Goal: Task Accomplishment & Management: Manage account settings

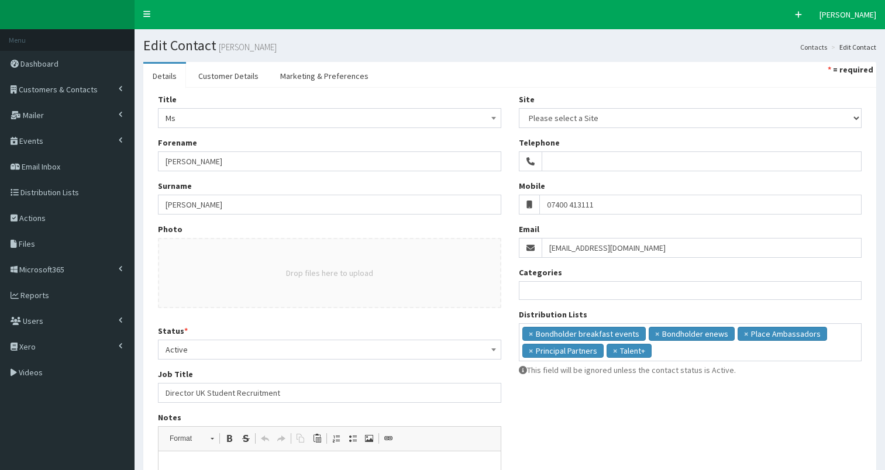
select select
drag, startPoint x: 0, startPoint y: 0, endPoint x: 51, endPoint y: 88, distance: 101.7
click at [51, 88] on span "Customers & Contacts" at bounding box center [58, 89] width 79 height 11
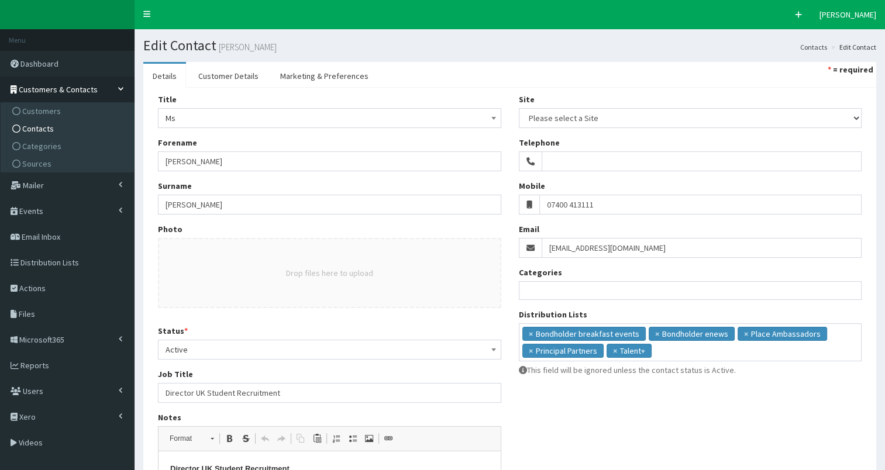
click at [43, 125] on span "Contacts" at bounding box center [38, 128] width 32 height 11
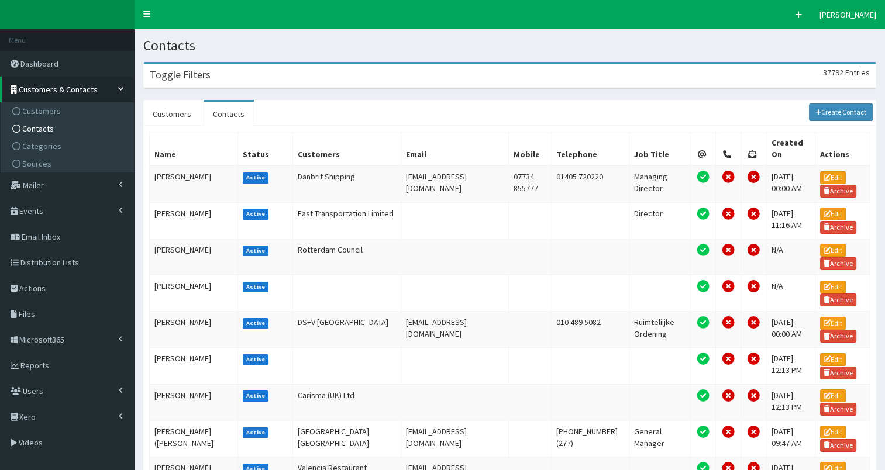
drag, startPoint x: 219, startPoint y: 76, endPoint x: 381, endPoint y: 99, distance: 163.7
click at [223, 77] on div "Toggle Filters 37792 Entries" at bounding box center [510, 76] width 732 height 24
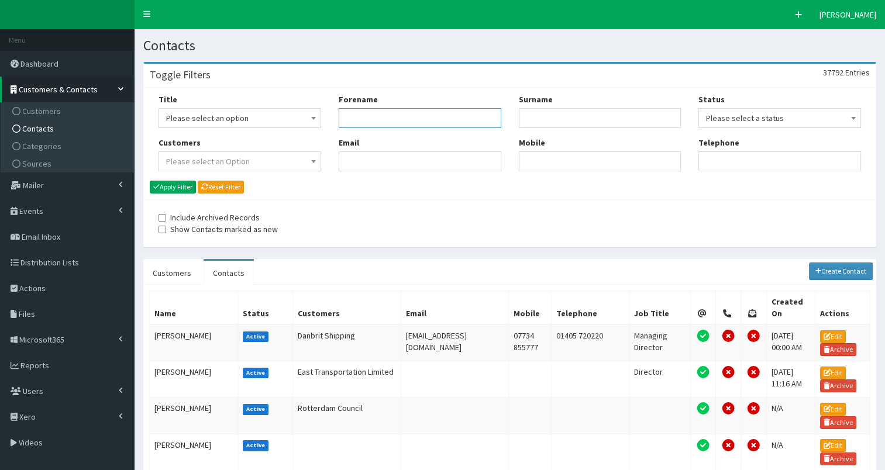
click at [370, 123] on input "Forename" at bounding box center [420, 118] width 163 height 20
type input "j"
type input "sharp"
click at [170, 183] on button "Apply Filter" at bounding box center [173, 187] width 46 height 13
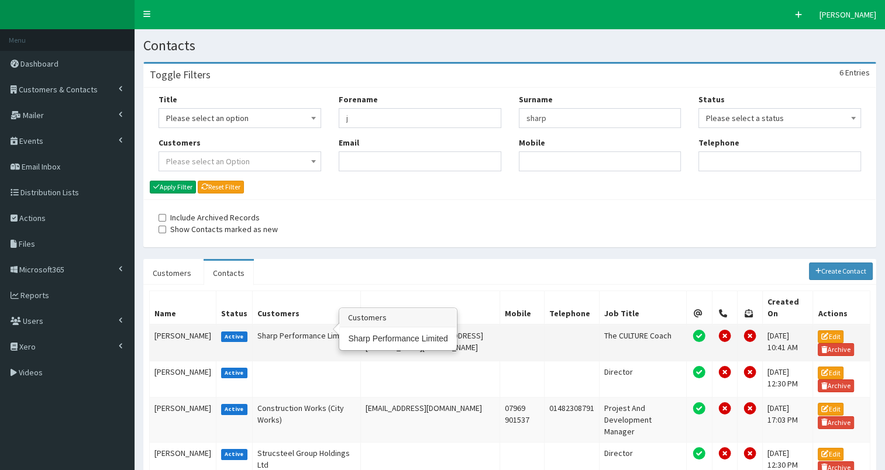
click at [269, 325] on td "Sharp Performance Limited" at bounding box center [307, 343] width 108 height 37
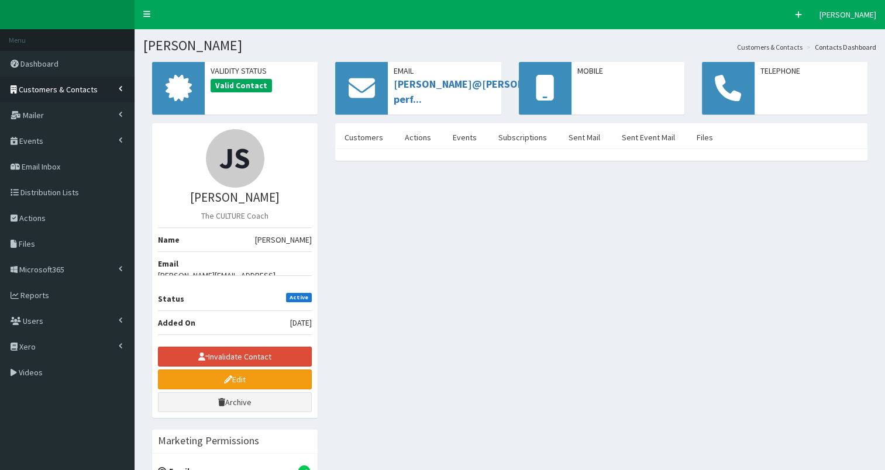
click at [43, 89] on span "Customers & Contacts" at bounding box center [58, 89] width 79 height 11
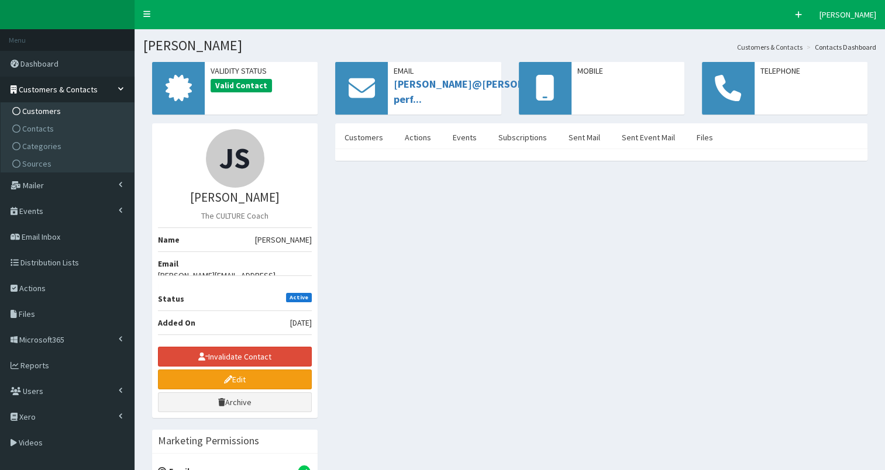
click at [40, 111] on span "Customers" at bounding box center [41, 111] width 39 height 11
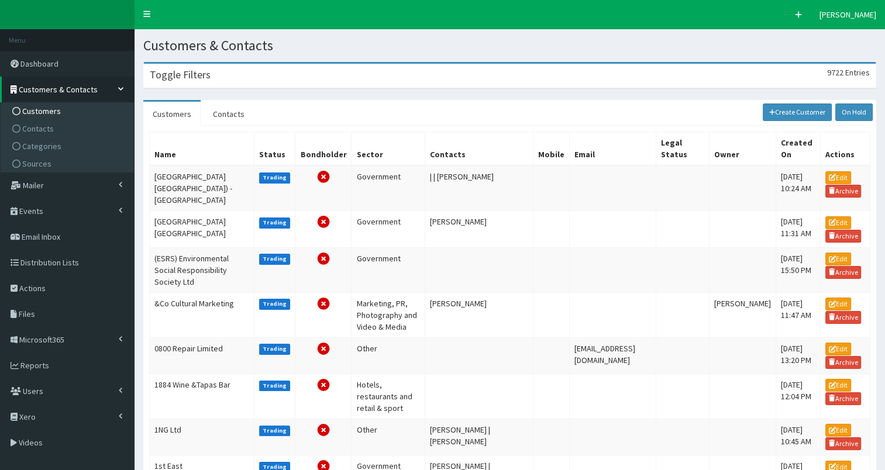
click at [171, 82] on div "Toggle Filters 9722 Entries" at bounding box center [510, 76] width 732 height 24
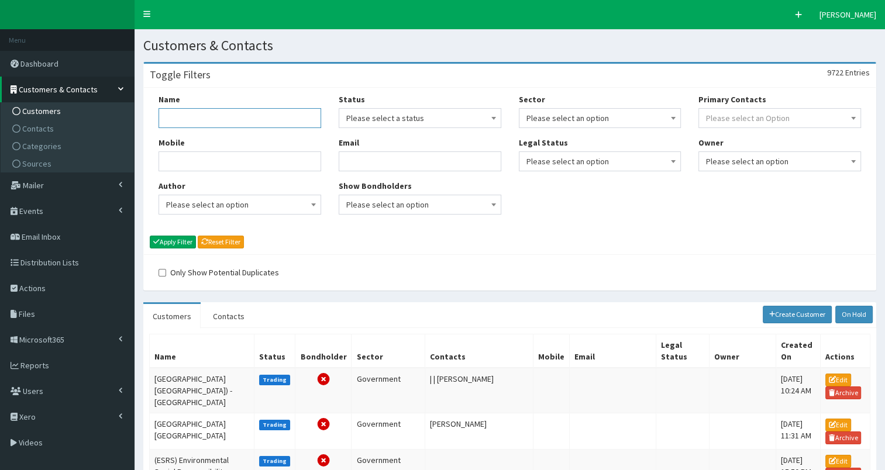
click at [201, 125] on input "Name" at bounding box center [240, 118] width 163 height 20
type input "sharp performance"
click at [184, 242] on button "Apply Filter" at bounding box center [173, 242] width 46 height 13
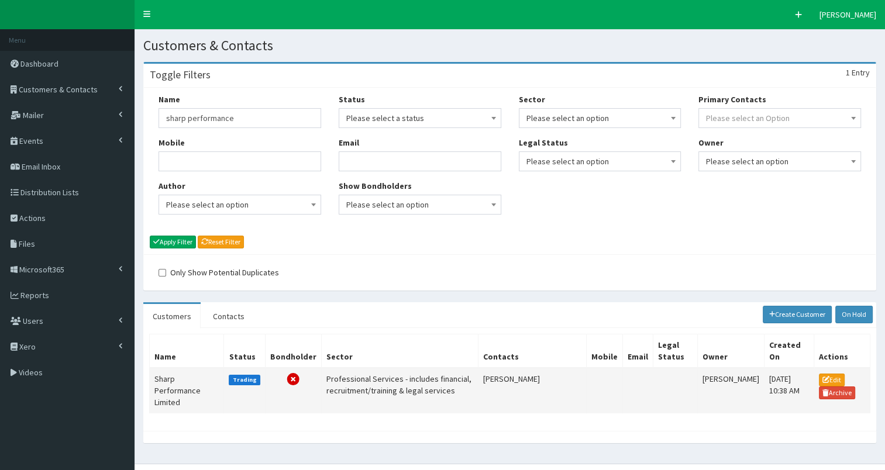
click at [166, 381] on td "Sharp Performance Limited" at bounding box center [187, 391] width 74 height 46
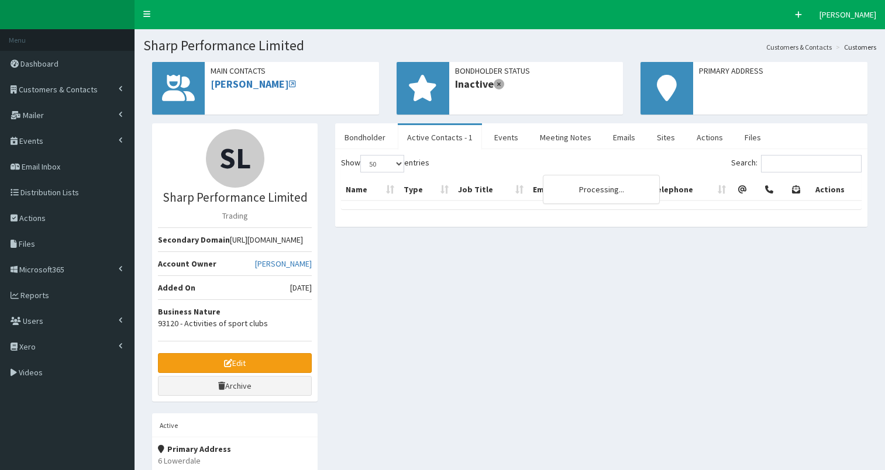
select select "50"
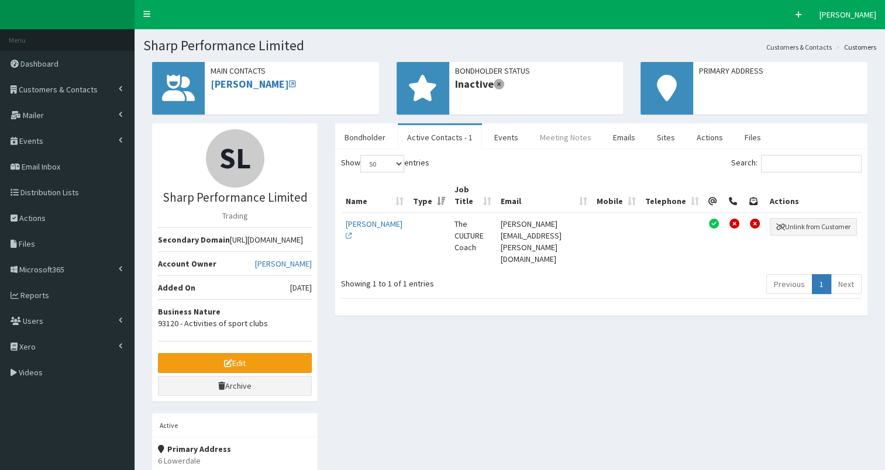
click at [566, 139] on link "Meeting Notes" at bounding box center [566, 137] width 70 height 25
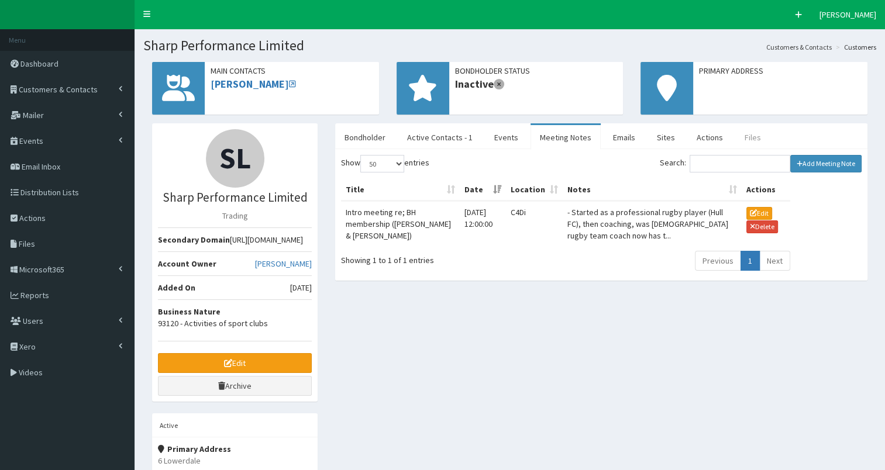
click at [742, 140] on link "Files" at bounding box center [752, 137] width 35 height 25
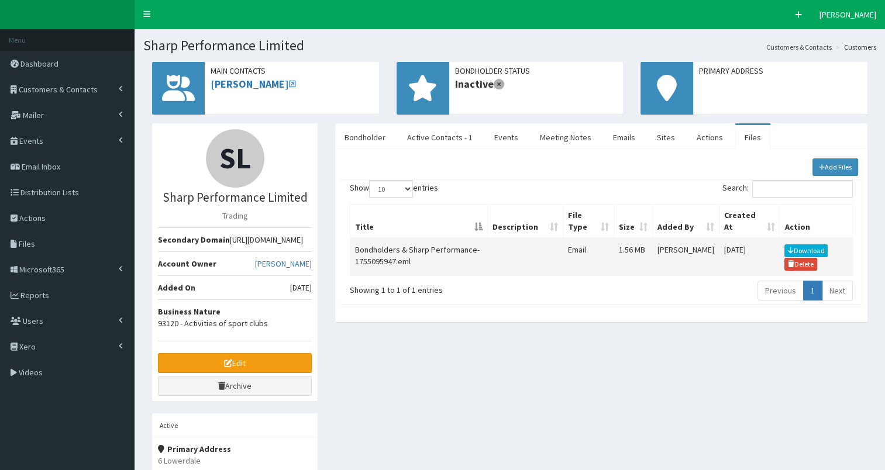
click at [801, 247] on link "Download" at bounding box center [805, 251] width 43 height 13
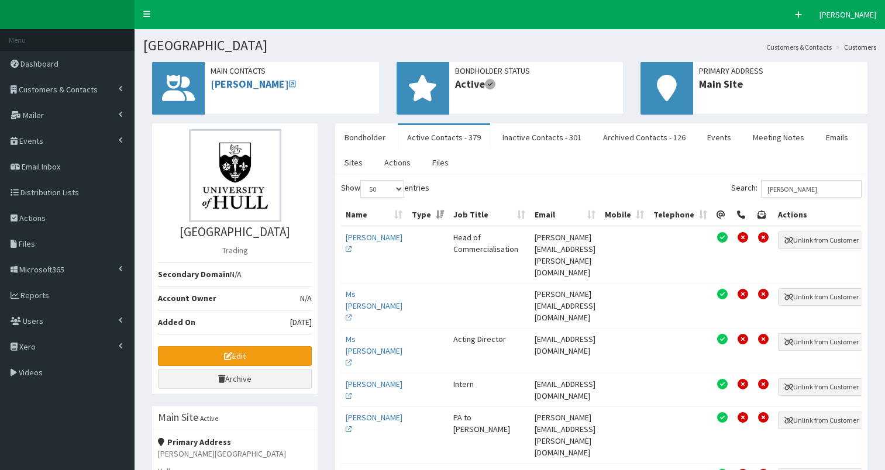
select select "50"
click at [32, 88] on span "Customers & Contacts" at bounding box center [58, 89] width 79 height 11
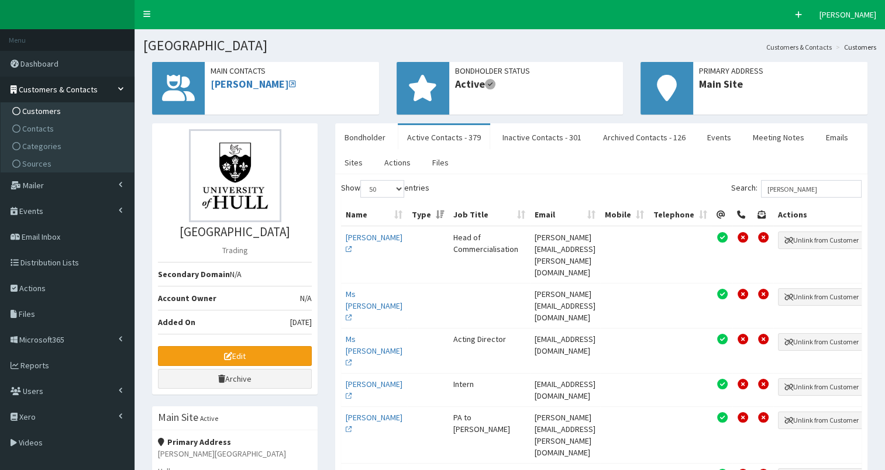
click at [33, 113] on span "Customers" at bounding box center [41, 111] width 39 height 11
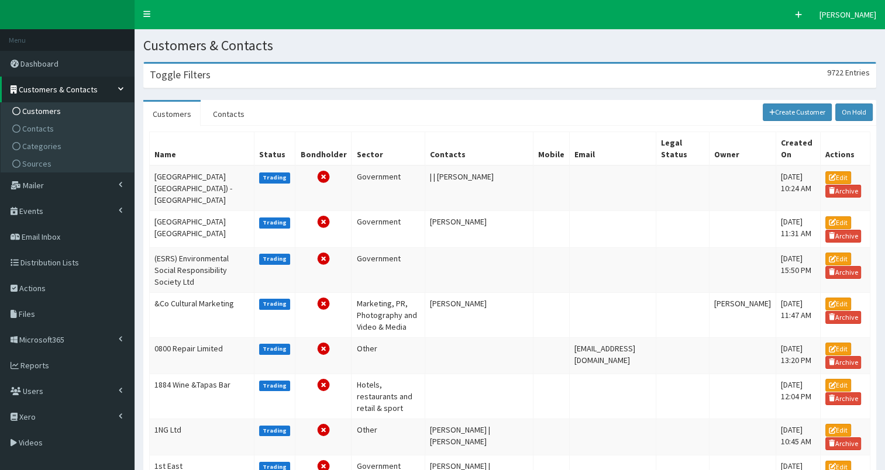
click at [261, 80] on div "Toggle Filters 9722 Entries" at bounding box center [510, 76] width 732 height 24
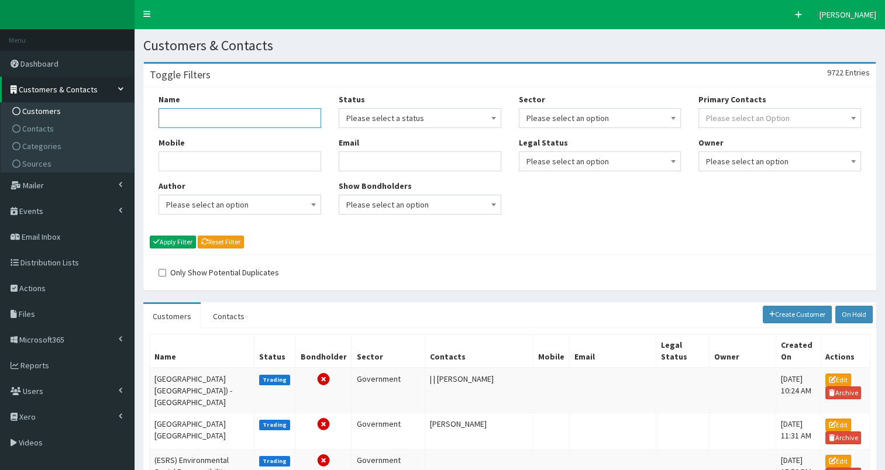
click at [197, 121] on input "Name" at bounding box center [240, 118] width 163 height 20
type input "[PERSON_NAME]"
click at [150, 236] on button "Apply Filter" at bounding box center [173, 242] width 46 height 13
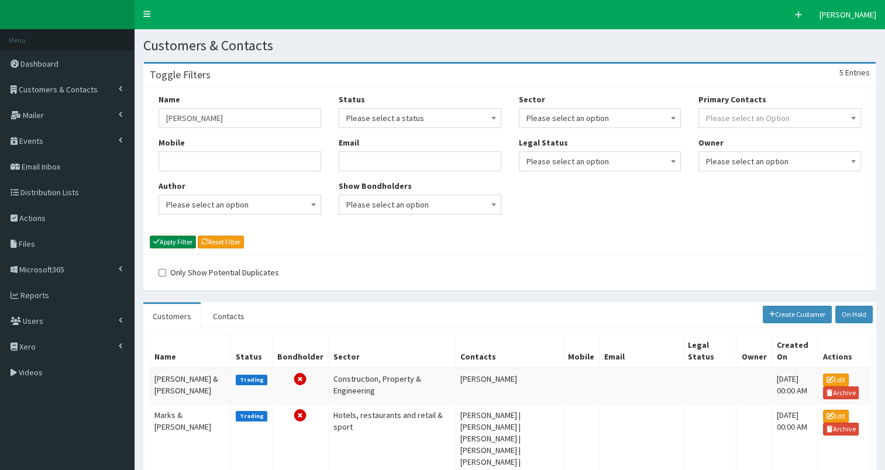
click at [167, 239] on button "Apply Filter" at bounding box center [173, 242] width 46 height 13
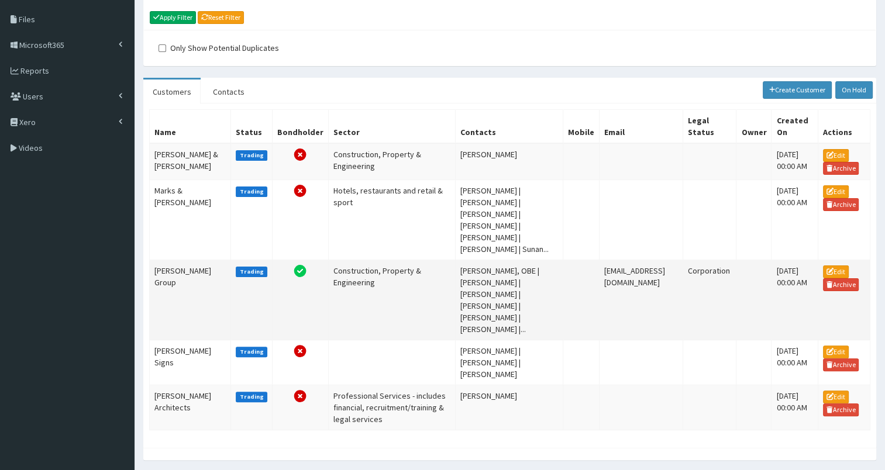
click at [170, 260] on td "[PERSON_NAME] Group" at bounding box center [190, 300] width 81 height 80
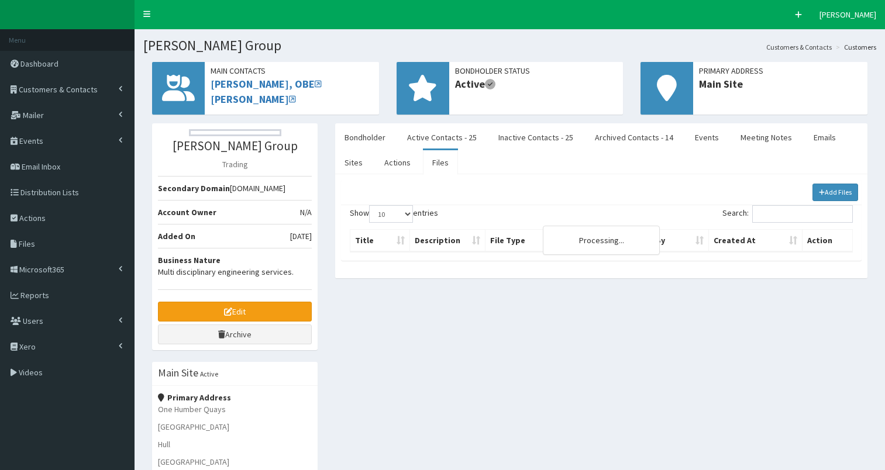
select select "50"
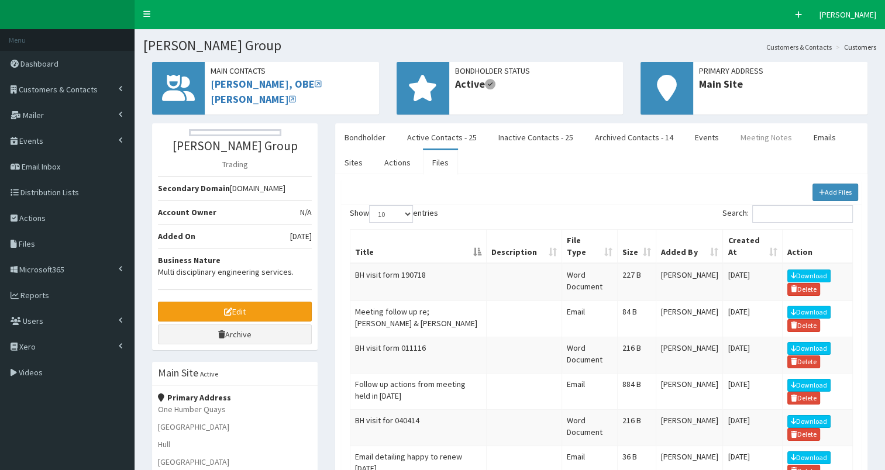
click at [747, 139] on link "Meeting Notes" at bounding box center [766, 137] width 70 height 25
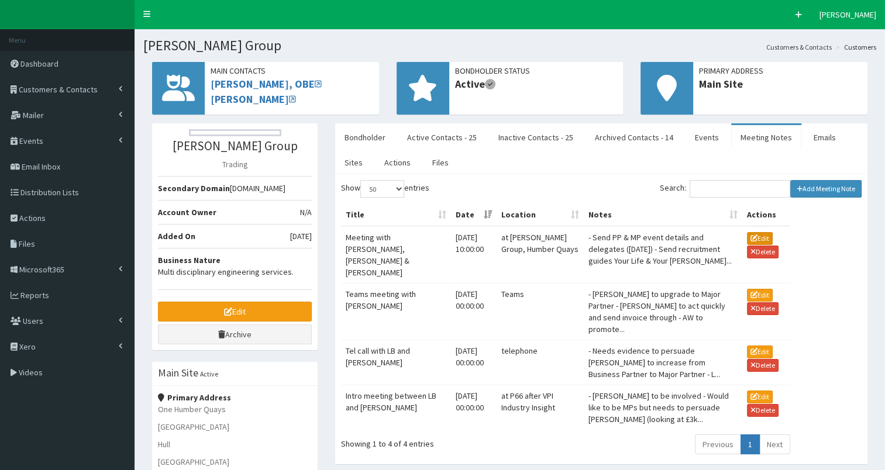
click at [753, 235] on button "Edit" at bounding box center [760, 238] width 26 height 13
type input "Meeting with [PERSON_NAME], [PERSON_NAME] & [PERSON_NAME]"
type input "[DATE] 10:00"
type input "at [PERSON_NAME] Group, Humber Quays"
type textarea "- Send PP & MP event details and delegates ([DATE]) - Send recruitment guides Y…"
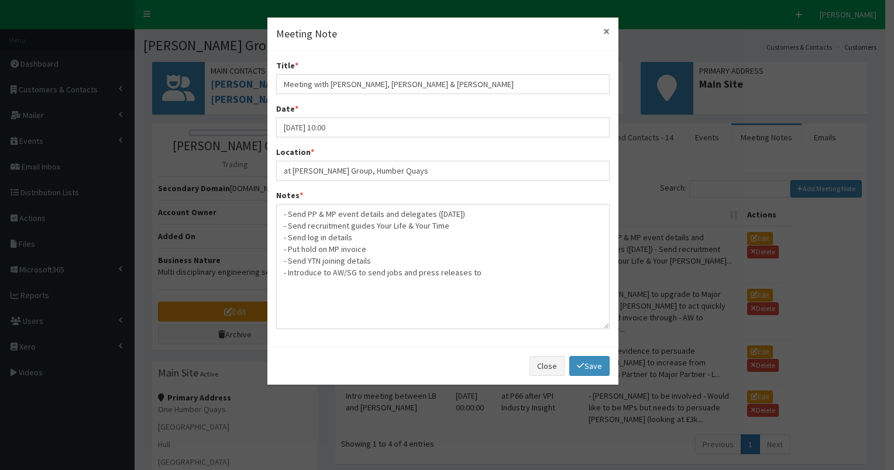
click at [604, 32] on button "×" at bounding box center [606, 31] width 6 height 12
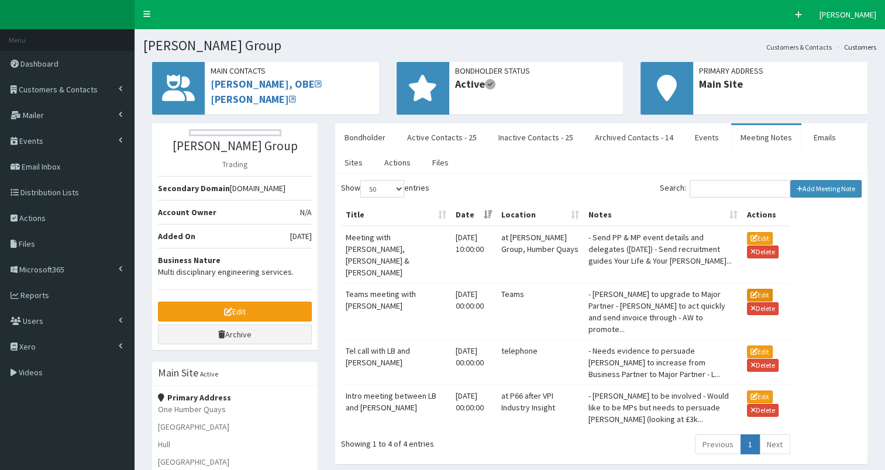
click at [759, 289] on button "Edit" at bounding box center [760, 295] width 26 height 13
type input "Teams meeting with [PERSON_NAME]"
type input "[DATE] 12:00"
type input "Teams"
type textarea "- Lor ipsu do sitamet co Adipi Elitsed - Doe te inc utlabor etd magn aliquae ad…"
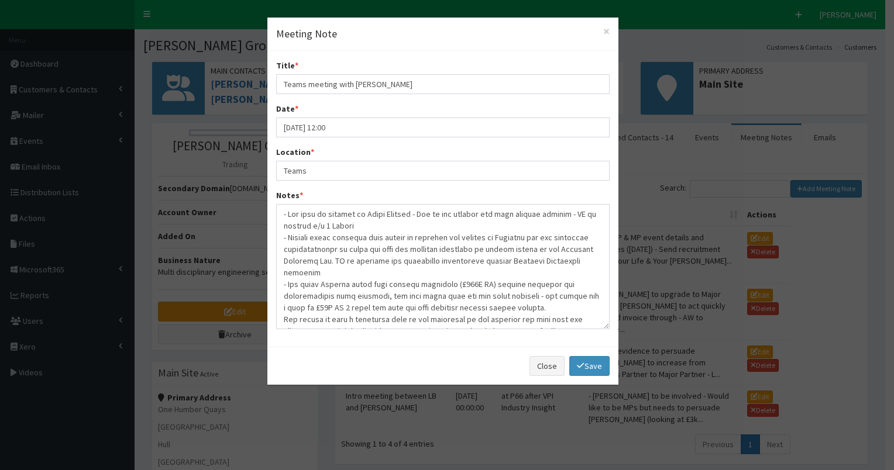
click at [610, 32] on div "× Meeting Note" at bounding box center [442, 34] width 351 height 33
click at [604, 33] on button "×" at bounding box center [606, 31] width 6 height 12
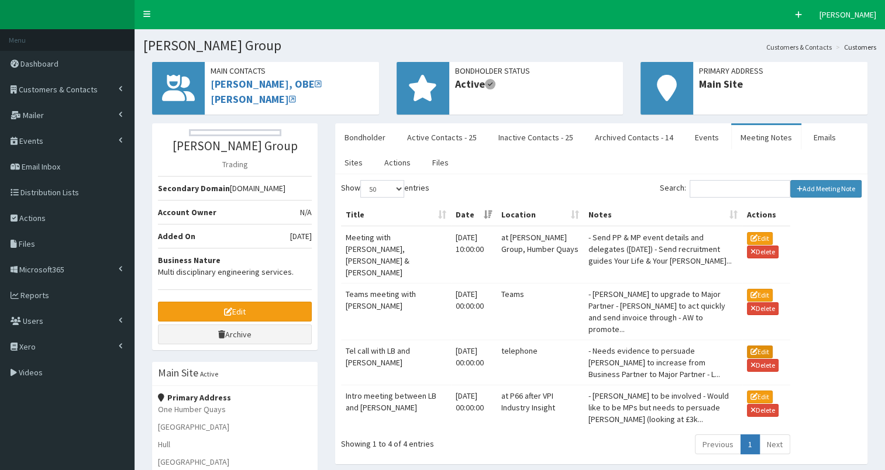
click at [751, 348] on icon "button" at bounding box center [753, 351] width 7 height 7
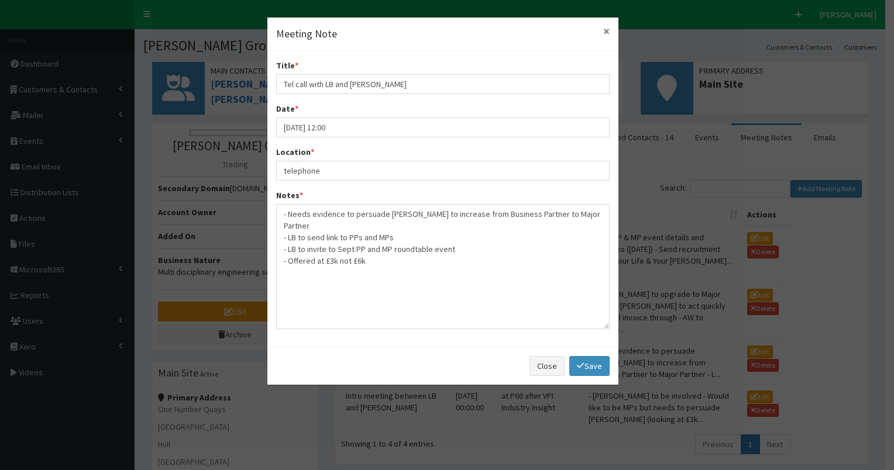
click at [607, 32] on button "×" at bounding box center [606, 31] width 6 height 12
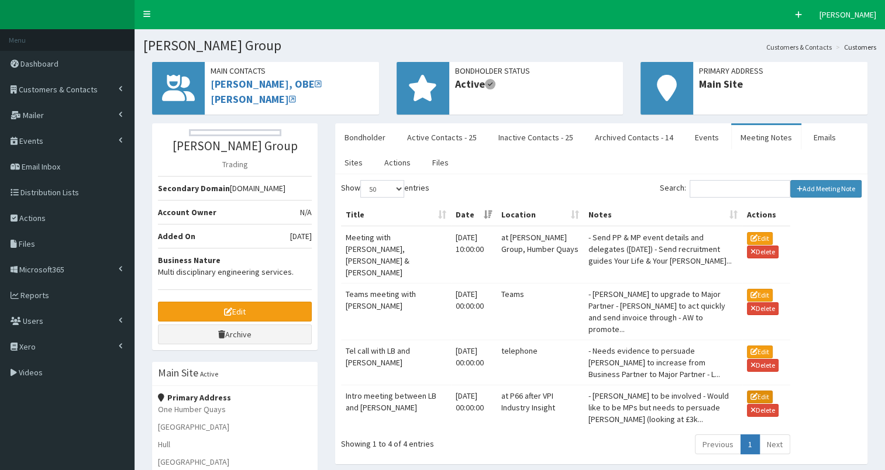
click at [753, 391] on button "Edit" at bounding box center [760, 397] width 26 height 13
type input "Intro meeting between LB and [PERSON_NAME]"
type input "[DATE] 12:00"
type input "at P66 after VPI Industry Insight"
type textarea "- [PERSON_NAME] to be involved - Would like to be MPs but needs to persuade [PE…"
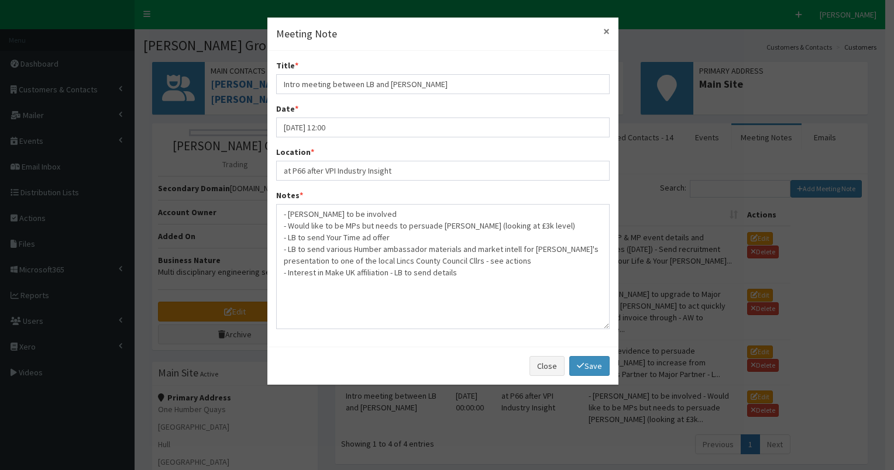
click at [603, 32] on button "×" at bounding box center [606, 31] width 6 height 12
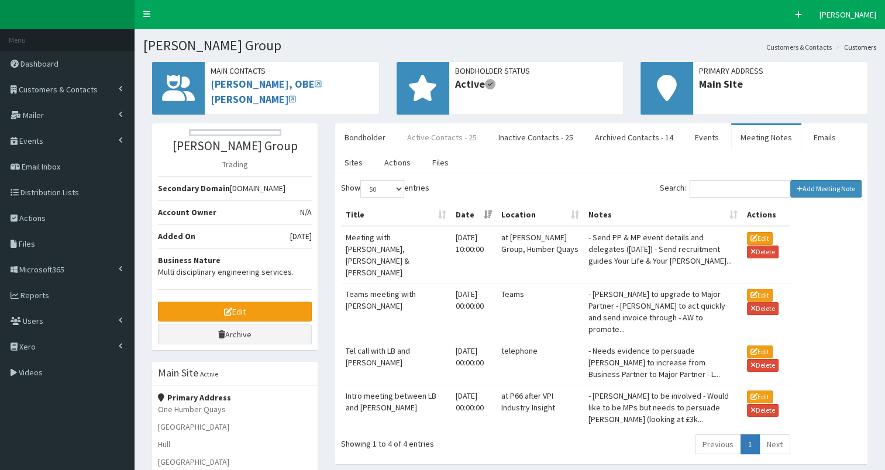
click at [443, 133] on link "Active Contacts - 25" at bounding box center [442, 137] width 88 height 25
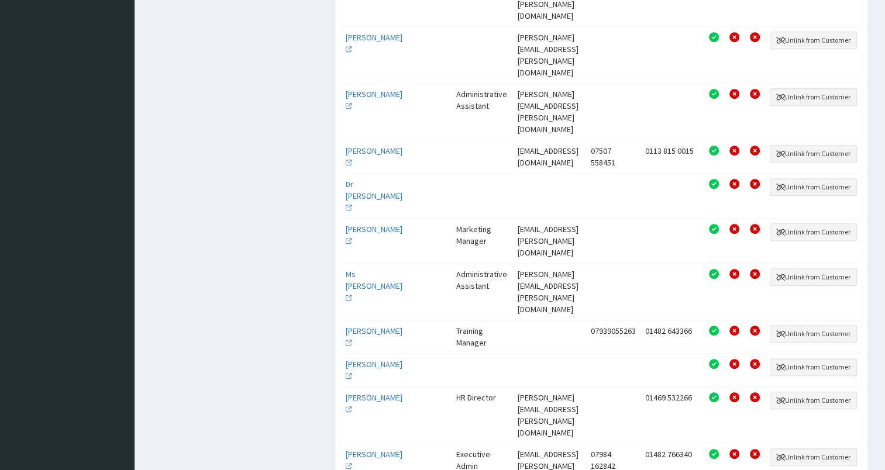
scroll to position [710, 0]
